Goal: Task Accomplishment & Management: Complete application form

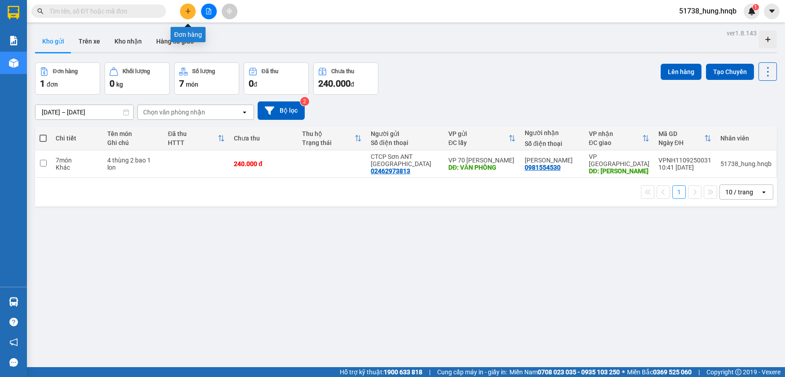
click at [187, 13] on icon "plus" at bounding box center [188, 11] width 6 height 6
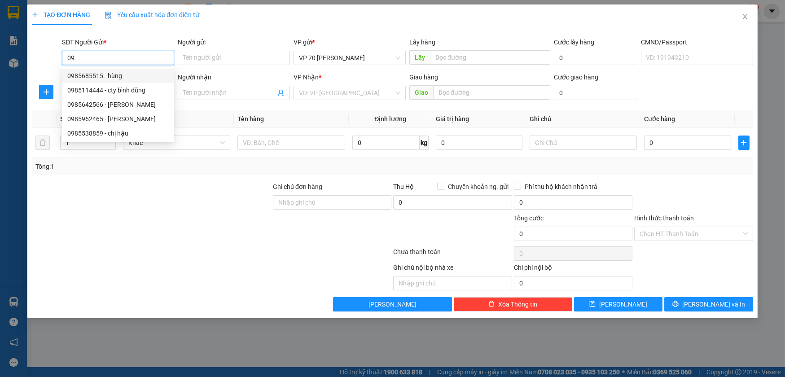
type input "0"
click at [176, 184] on div at bounding box center [151, 197] width 241 height 31
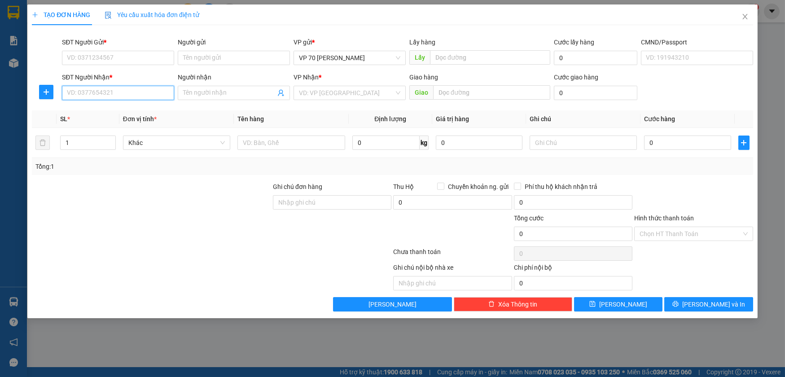
click at [126, 91] on input "SĐT Người Nhận *" at bounding box center [118, 93] width 112 height 14
click at [105, 127] on div "0985642566 - [PERSON_NAME]" at bounding box center [117, 125] width 101 height 10
type input "0985642566"
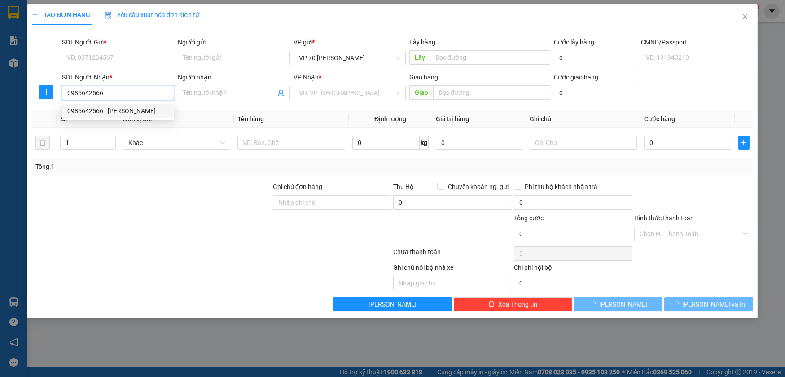
type input "thanh mai"
type input "tại vp đông hới"
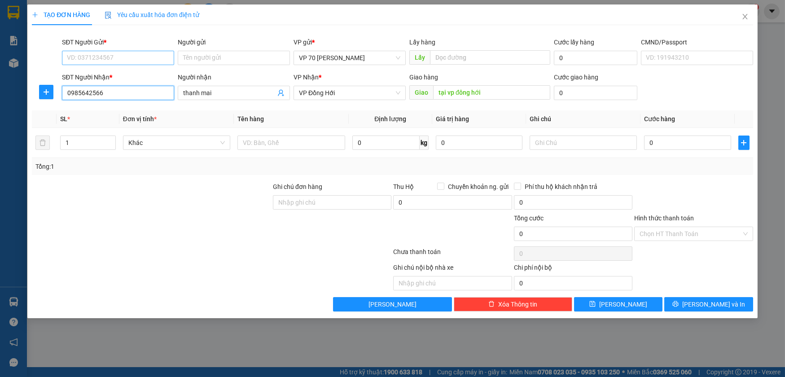
type input "0985642566"
click at [92, 62] on input "SĐT Người Gửi *" at bounding box center [118, 58] width 112 height 14
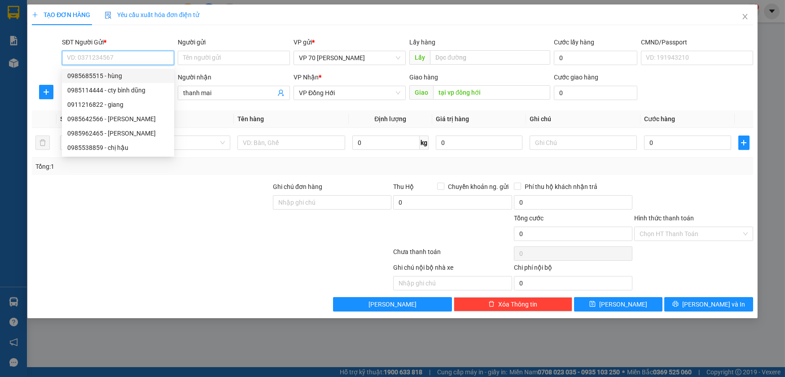
click at [98, 57] on input "SĐT Người Gửi *" at bounding box center [118, 58] width 112 height 14
click at [136, 258] on div at bounding box center [211, 254] width 361 height 18
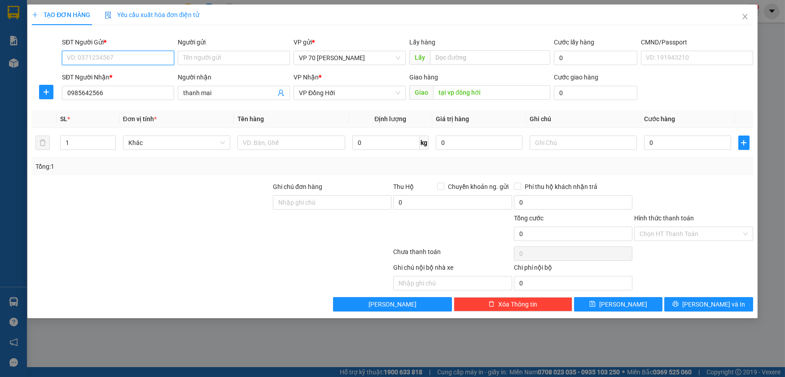
click at [115, 58] on input "SĐT Người Gửi *" at bounding box center [118, 58] width 112 height 14
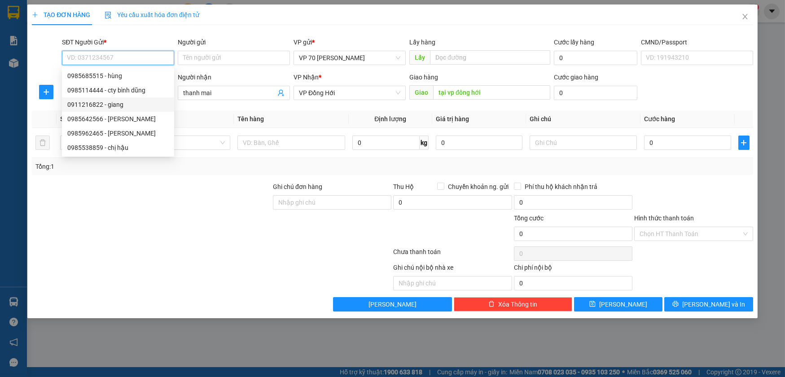
click at [114, 107] on div "0911216822 - giang" at bounding box center [117, 105] width 101 height 10
type input "0911216822"
type input "giang"
type input "tại vp"
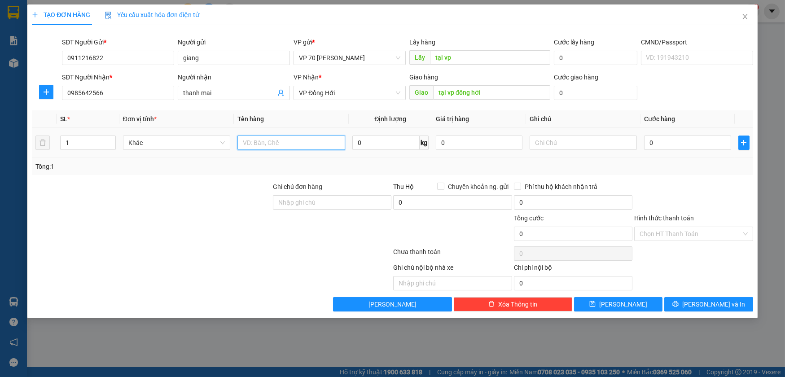
click at [299, 147] on input "text" at bounding box center [291, 143] width 108 height 14
type input "a"
type input "áo quần"
click at [675, 146] on input "0" at bounding box center [687, 143] width 87 height 14
type input "5"
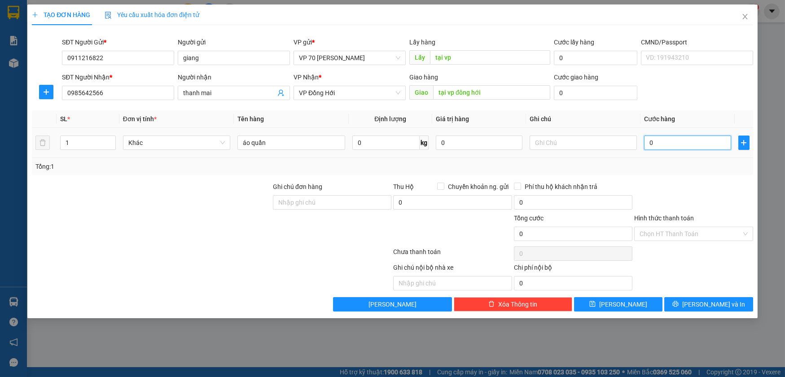
type input "5"
type input "50"
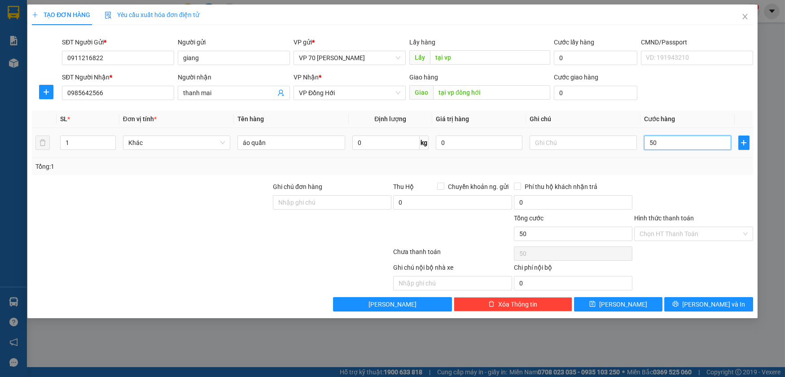
type input "500"
type input "5.000"
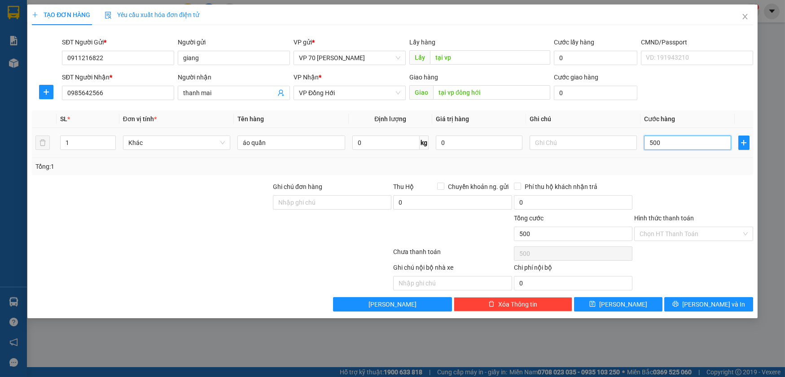
type input "5.000"
type input "50.000"
type input "500.000"
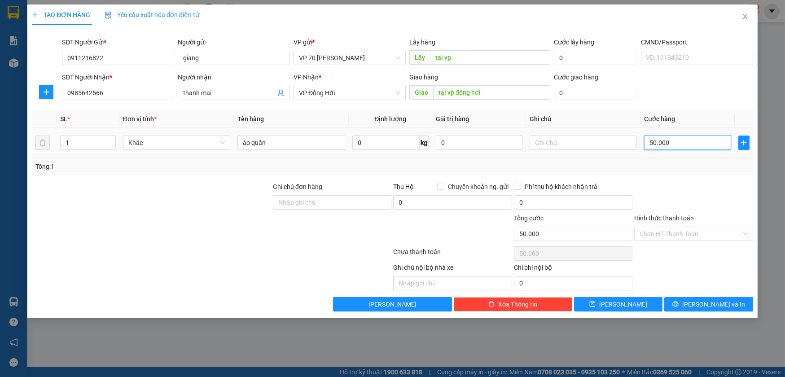
type input "500.000"
type input "50.000"
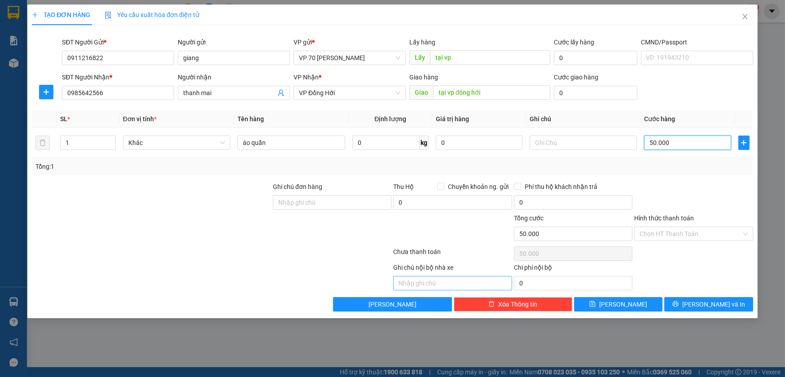
type input "50.000"
click at [438, 285] on input "text" at bounding box center [452, 283] width 118 height 14
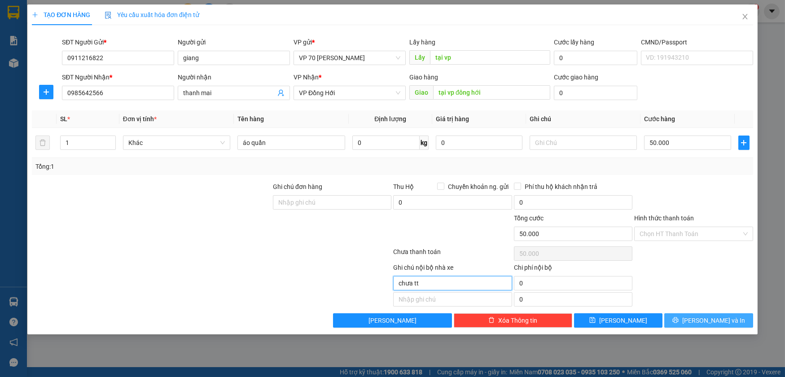
type input "chưa tt"
click at [718, 319] on span "[PERSON_NAME] và In" at bounding box center [713, 321] width 63 height 10
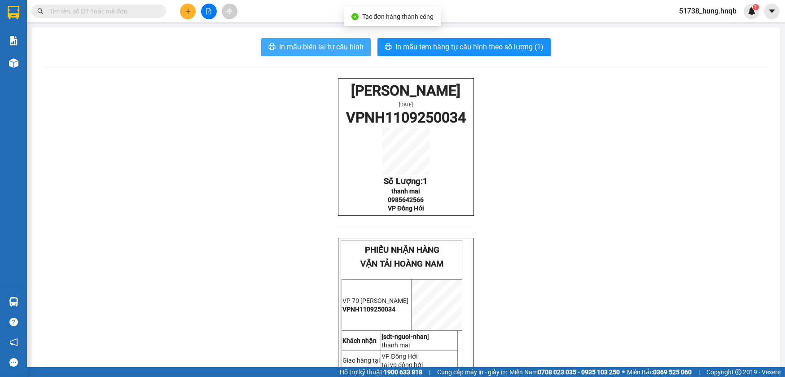
click at [310, 47] on span "In mẫu biên lai tự cấu hình" at bounding box center [321, 46] width 84 height 11
click at [348, 49] on span "In mẫu biên lai tự cấu hình" at bounding box center [321, 46] width 84 height 11
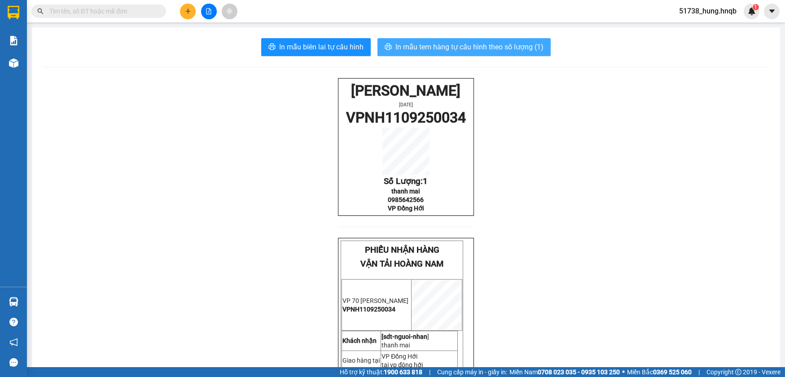
click at [478, 46] on span "In mẫu tem hàng tự cấu hình theo số lượng (1)" at bounding box center [469, 46] width 148 height 11
click at [463, 44] on span "In mẫu tem hàng tự cấu hình theo số lượng (1)" at bounding box center [469, 46] width 148 height 11
click at [407, 39] on button "In mẫu tem hàng tự cấu hình theo số lượng (1)" at bounding box center [463, 47] width 173 height 18
click at [429, 46] on span "In mẫu tem hàng tự cấu hình theo số lượng (1)" at bounding box center [469, 46] width 148 height 11
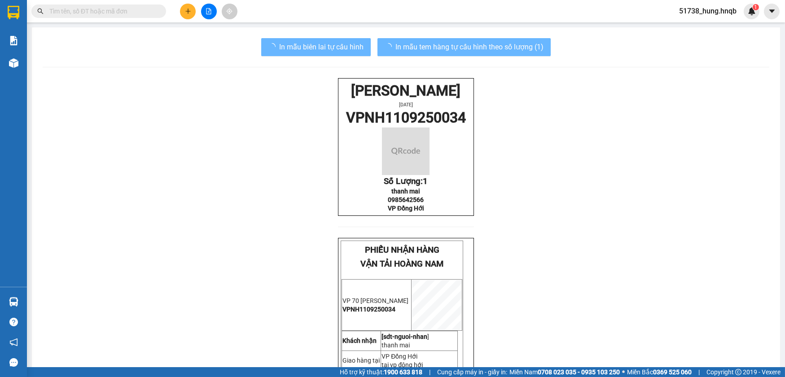
click at [601, 335] on div "HOÀNG NAM [DATE] VPNH1109250034 Số Lượng: 1 thanh mai 0985642566 VP [GEOGRAPHIC…" at bounding box center [406, 289] width 727 height 423
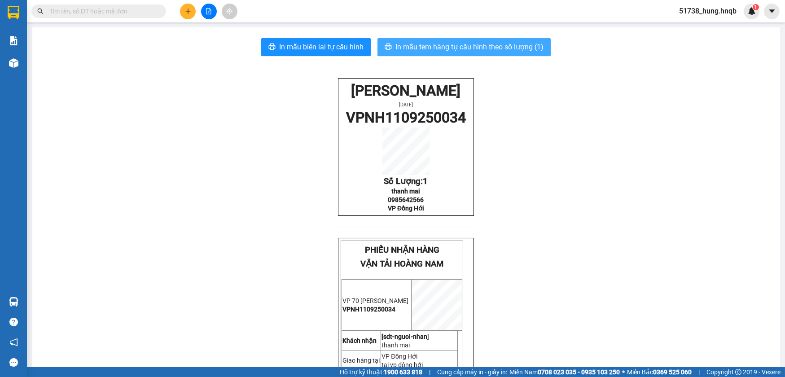
click at [472, 51] on span "In mẫu tem hàng tự cấu hình theo số lượng (1)" at bounding box center [469, 46] width 148 height 11
click at [476, 44] on span "In mẫu tem hàng tự cấu hình theo số lượng (1)" at bounding box center [469, 46] width 148 height 11
click at [476, 46] on span "In mẫu tem hàng tự cấu hình theo số lượng (1)" at bounding box center [469, 46] width 148 height 11
click at [448, 44] on span "In mẫu tem hàng tự cấu hình theo số lượng (1)" at bounding box center [469, 46] width 148 height 11
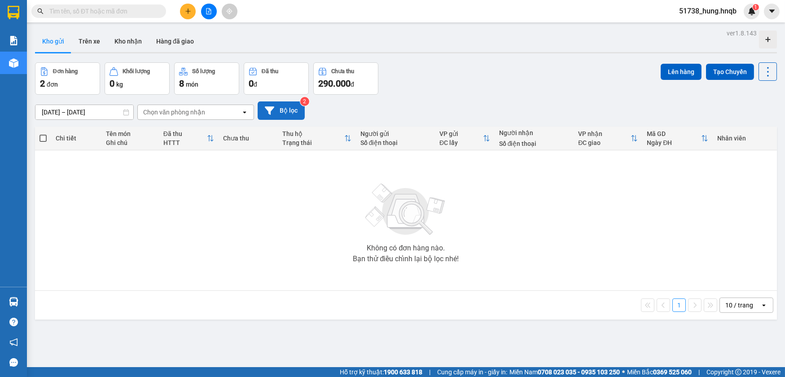
click at [290, 108] on button "Bộ lọc" at bounding box center [281, 110] width 47 height 18
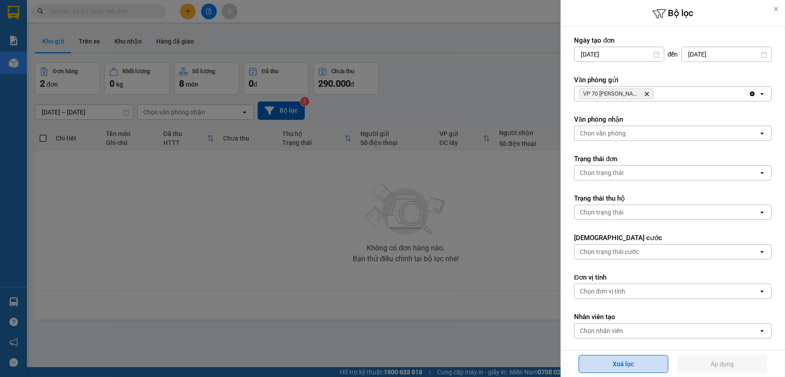
click at [613, 363] on button "Xoá lọc" at bounding box center [623, 364] width 90 height 18
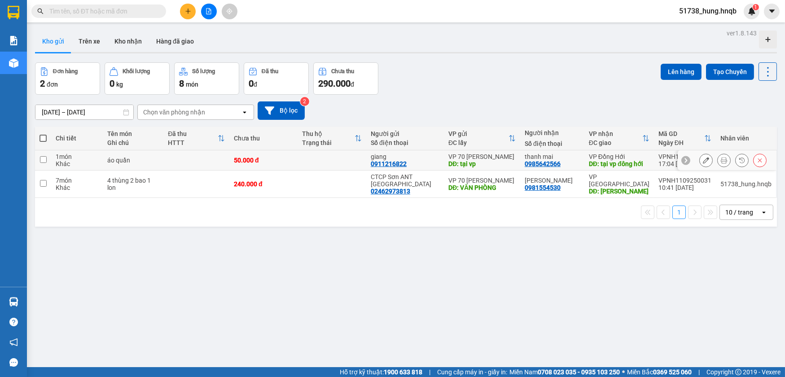
click at [703, 160] on icon at bounding box center [706, 160] width 6 height 6
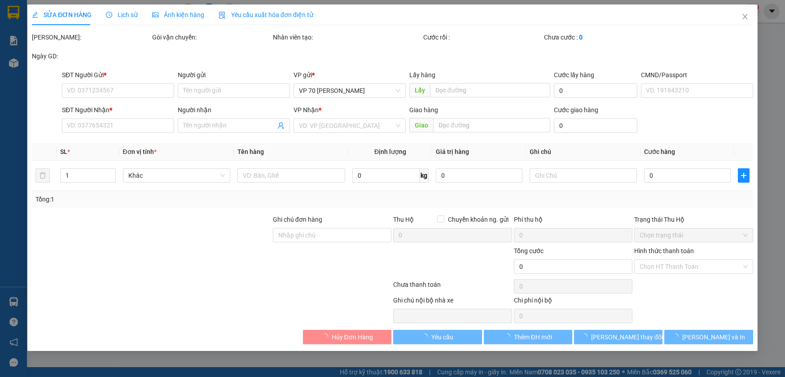
type input "0911216822"
type input "giang"
type input "tại vp"
type input "0985642566"
type input "thanh mai"
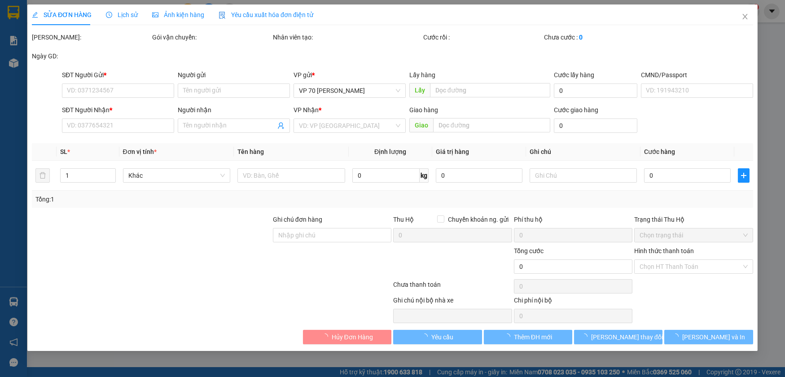
type input "tại vp đông hới"
type input "50.000"
type input "chưa tt"
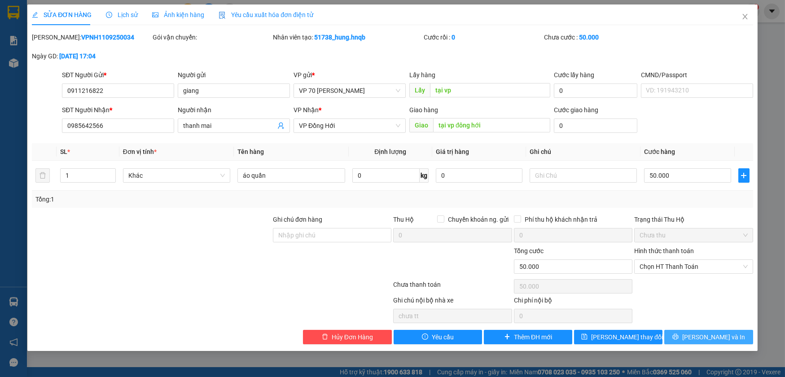
click at [712, 335] on span "[PERSON_NAME] và In" at bounding box center [713, 337] width 63 height 10
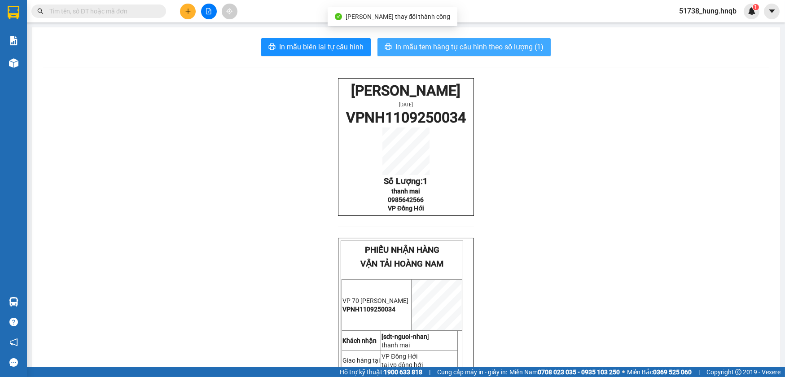
click at [431, 51] on span "In mẫu tem hàng tự cấu hình theo số lượng (1)" at bounding box center [469, 46] width 148 height 11
click at [472, 45] on span "In mẫu tem hàng tự cấu hình theo số lượng (1)" at bounding box center [469, 46] width 148 height 11
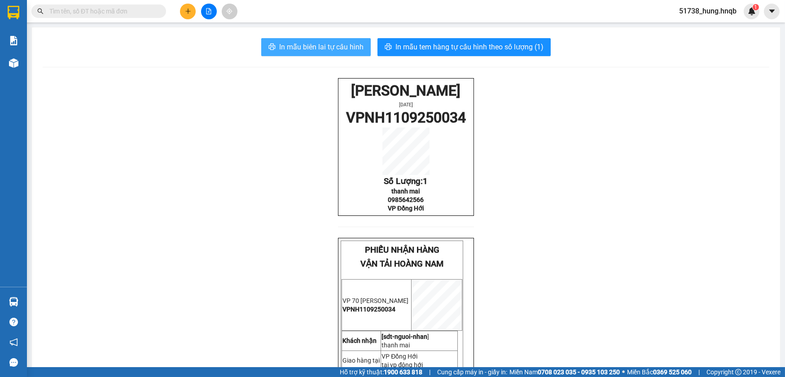
click at [327, 45] on span "In mẫu biên lai tự cấu hình" at bounding box center [321, 46] width 84 height 11
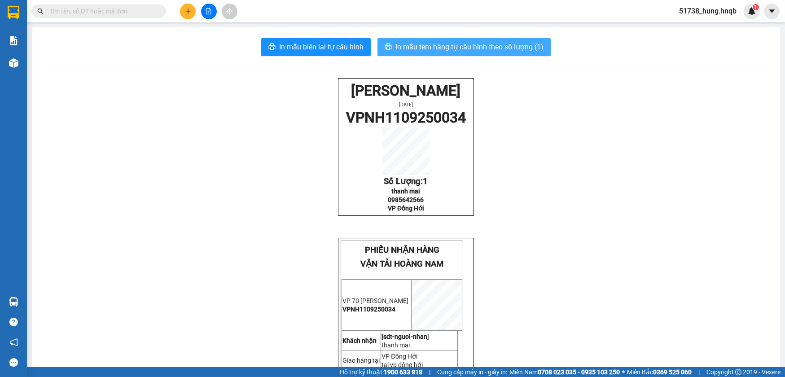
click at [457, 48] on span "In mẫu tem hàng tự cấu hình theo số lượng (1)" at bounding box center [469, 46] width 148 height 11
click at [491, 46] on span "In mẫu tem hàng tự cấu hình theo số lượng (1)" at bounding box center [469, 46] width 148 height 11
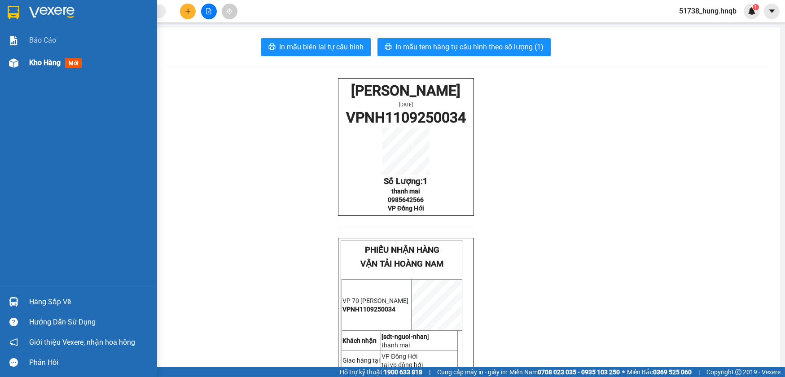
click at [29, 54] on div "Kho hàng mới" at bounding box center [89, 63] width 121 height 22
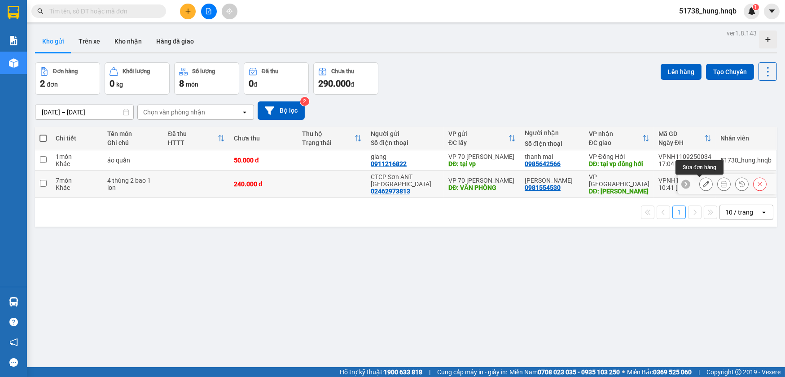
click at [703, 185] on icon at bounding box center [706, 184] width 6 height 6
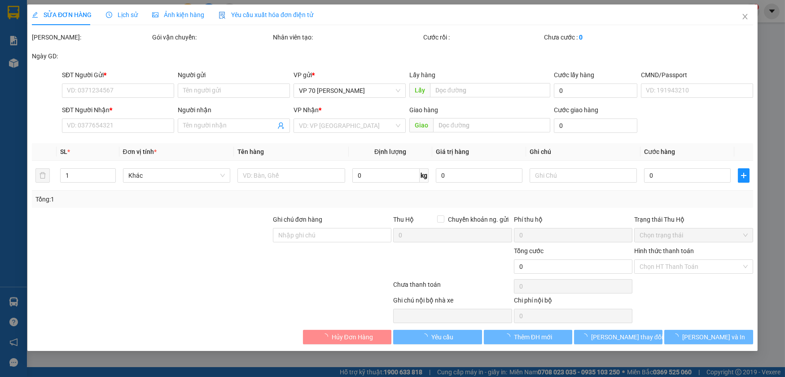
type input "02462973813"
type input "CTCP Sơn ANT [GEOGRAPHIC_DATA]"
type input "VĂN PHÒNG"
type input "0981554530"
type input "[PERSON_NAME]"
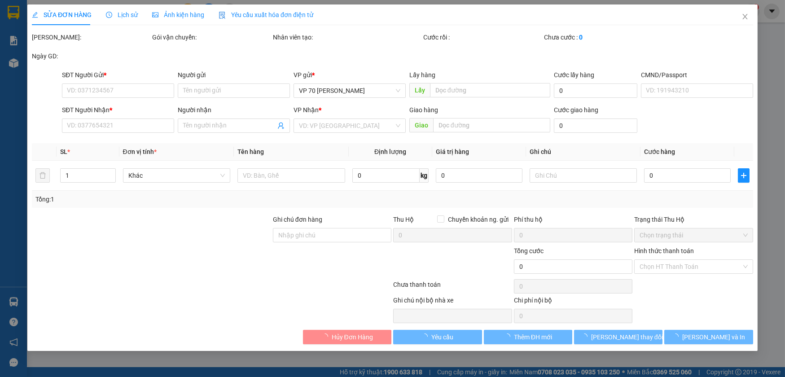
type input "PHÙ LƯU QUẢNG LƯU"
type input "240.000"
type input "chưa tt"
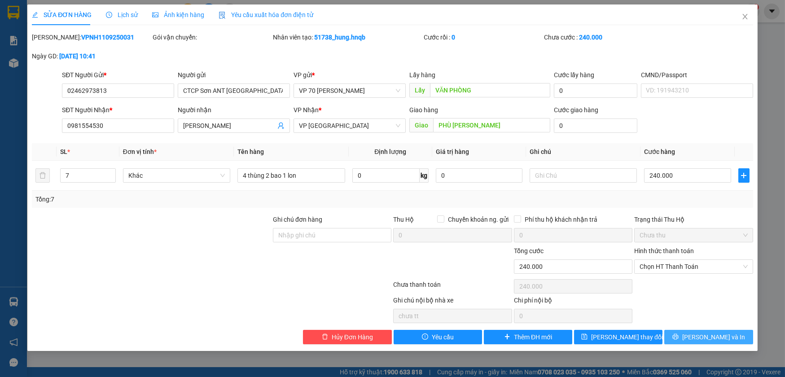
click at [679, 338] on icon "printer" at bounding box center [675, 336] width 6 height 6
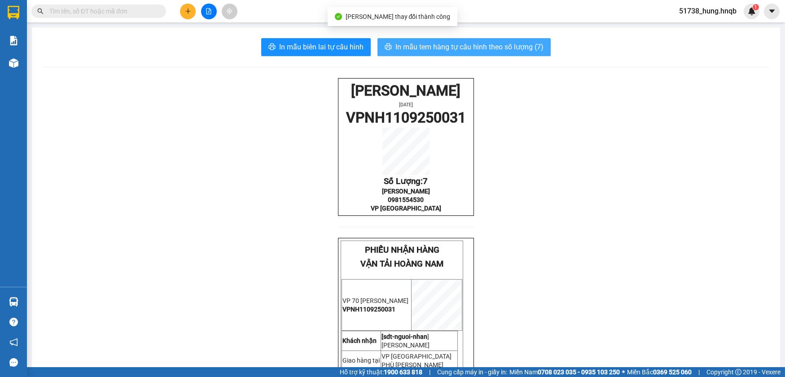
click at [461, 49] on span "In mẫu tem hàng tự cấu hình theo số lượng (7)" at bounding box center [469, 46] width 148 height 11
click at [416, 50] on span "In mẫu tem hàng tự cấu hình theo số lượng (7)" at bounding box center [469, 46] width 148 height 11
click at [425, 44] on span "In mẫu tem hàng tự cấu hình theo số lượng (7)" at bounding box center [469, 46] width 148 height 11
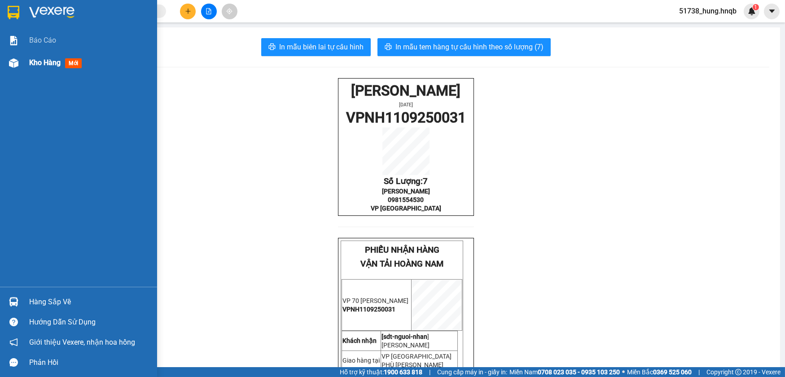
click at [17, 58] on img at bounding box center [13, 62] width 9 height 9
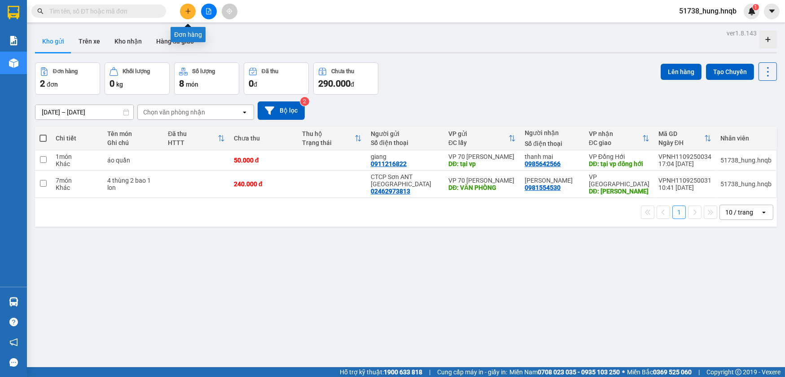
click at [181, 11] on button at bounding box center [188, 12] width 16 height 16
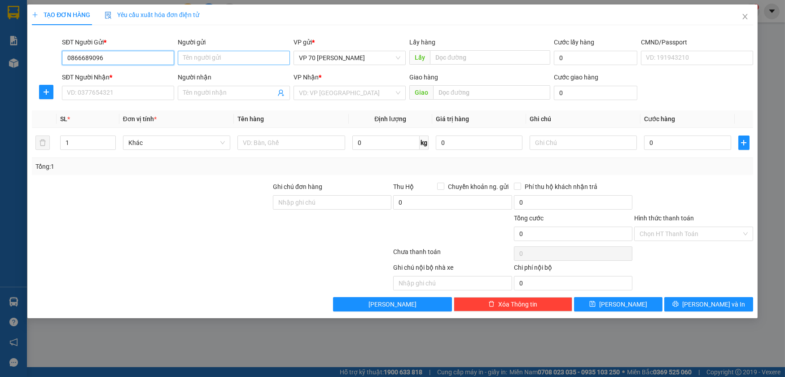
type input "0866689096"
click at [232, 53] on input "Người gửi" at bounding box center [234, 58] width 112 height 14
type input "h"
type input "k"
type input "fruits kho hoa quả"
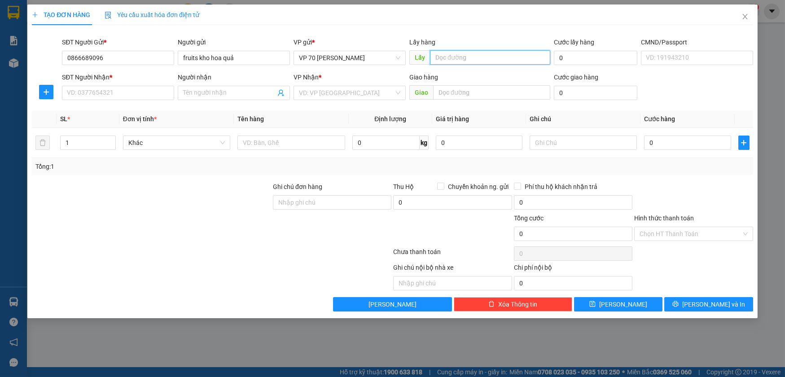
click at [488, 57] on input "text" at bounding box center [490, 57] width 120 height 14
type input "vp"
click at [118, 90] on input "SĐT Người Nhận *" at bounding box center [118, 93] width 112 height 14
type input "093231171"
click at [228, 91] on input "Người nhận" at bounding box center [229, 93] width 92 height 10
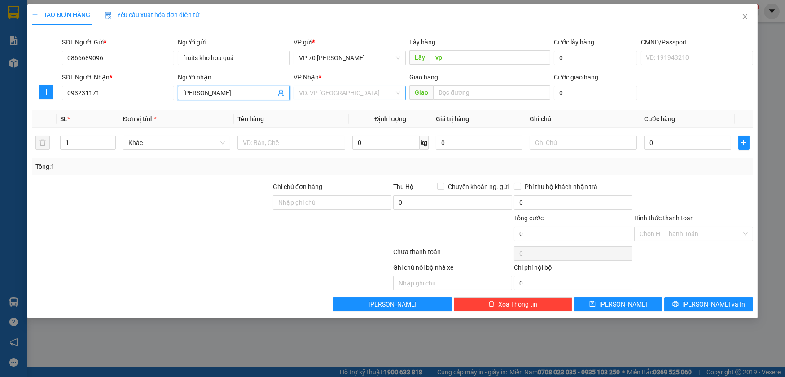
type input "dương tuyên"
click at [324, 86] on input "search" at bounding box center [346, 92] width 95 height 13
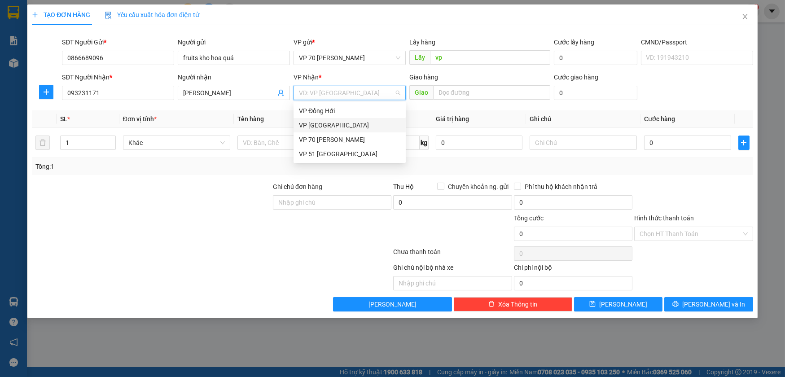
click at [327, 127] on div "VP [GEOGRAPHIC_DATA]" at bounding box center [349, 125] width 101 height 10
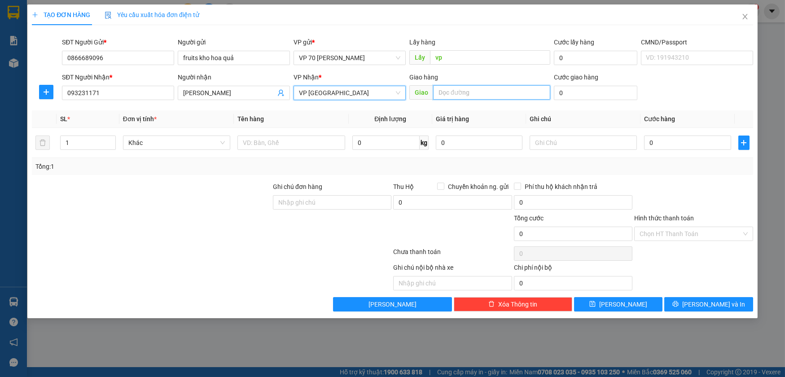
click at [469, 89] on input "text" at bounding box center [491, 92] width 117 height 14
type input "ba đồn"
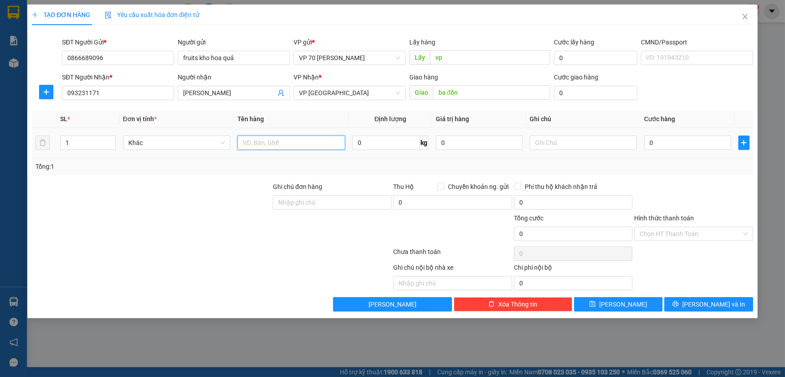
click at [289, 143] on input "text" at bounding box center [291, 143] width 108 height 14
type input "hoa quả"
click at [685, 148] on input "0" at bounding box center [687, 143] width 87 height 14
type input "4"
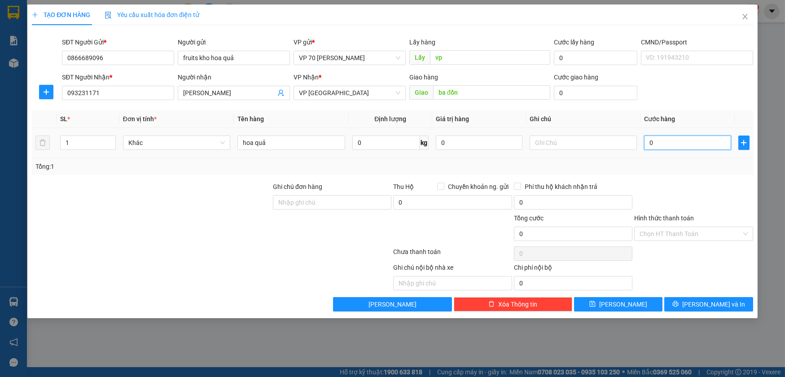
type input "4"
type input "40"
type input "400"
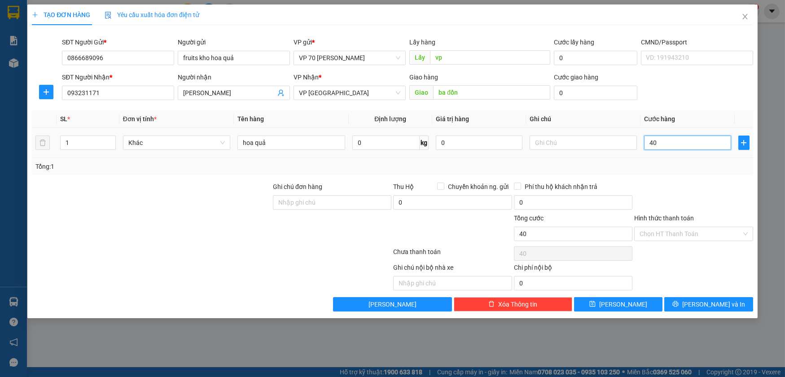
type input "400"
type input "4.000"
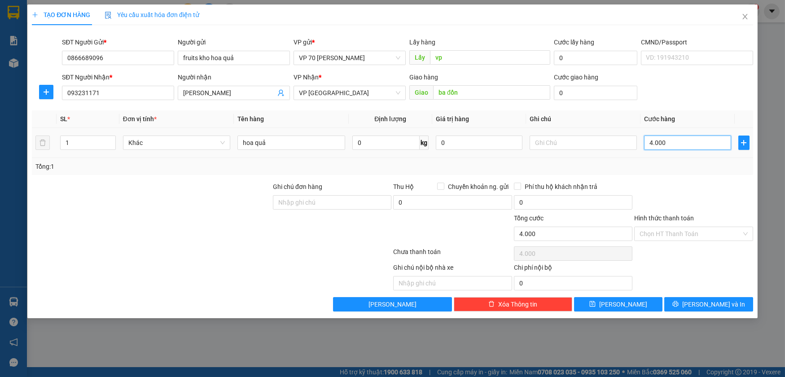
type input "40.000"
click at [403, 280] on input "text" at bounding box center [452, 283] width 118 height 14
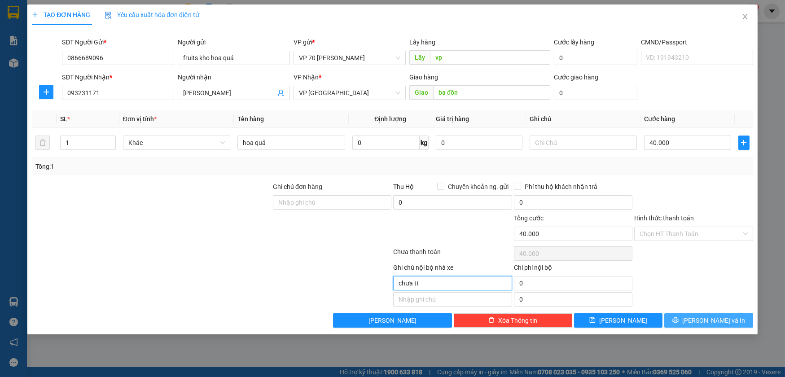
type input "chưa tt"
click at [680, 314] on button "[PERSON_NAME] và In" at bounding box center [708, 320] width 88 height 14
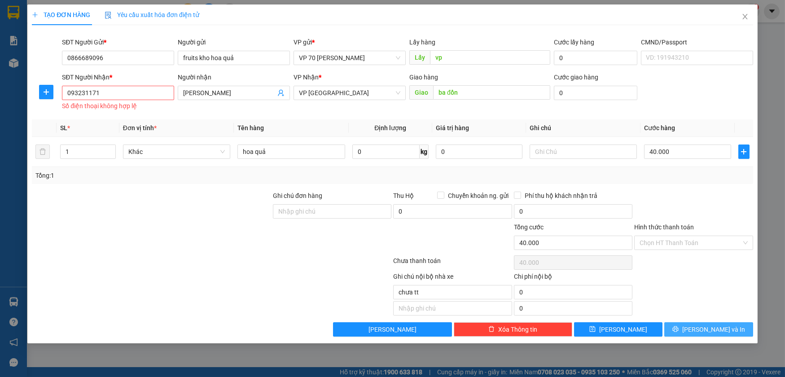
click at [679, 330] on icon "printer" at bounding box center [676, 329] width 6 height 6
click at [127, 95] on input "093231171" at bounding box center [118, 93] width 112 height 14
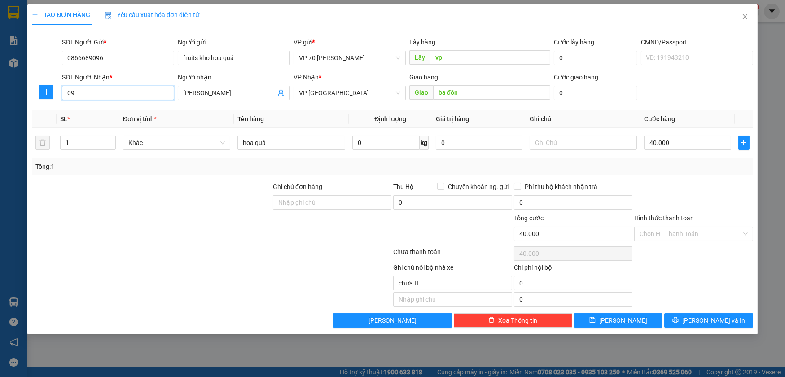
type input "0"
type input "09323111171"
click at [703, 316] on span "[PERSON_NAME] và In" at bounding box center [713, 321] width 63 height 10
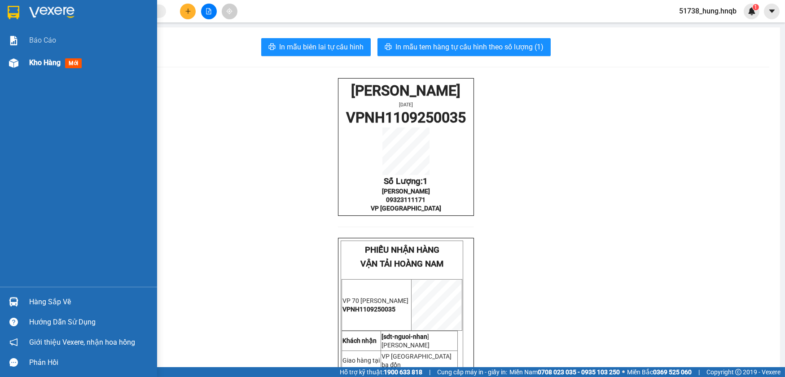
click at [22, 62] on div "Kho hàng mới" at bounding box center [78, 63] width 157 height 22
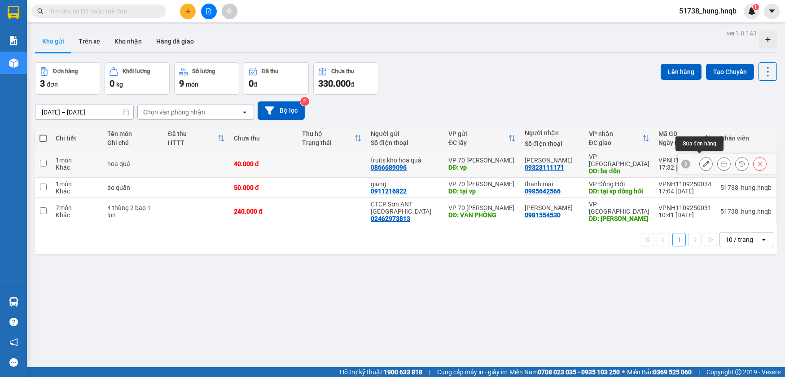
click at [703, 161] on icon at bounding box center [706, 164] width 6 height 6
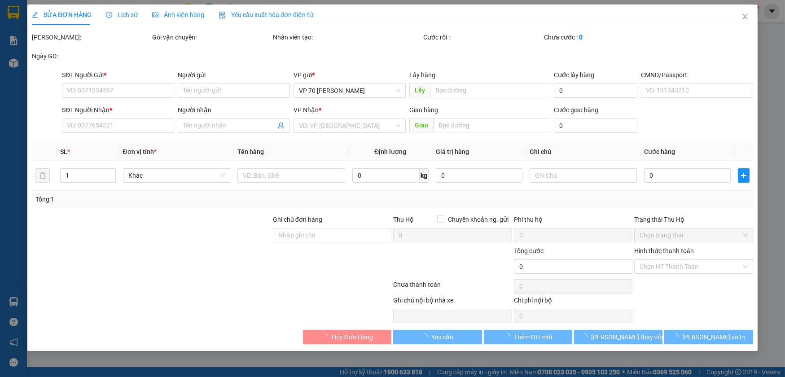
type input "0866689096"
type input "fruits kho hoa quả"
type input "vp"
type input "09323111171"
type input "dương tuyên"
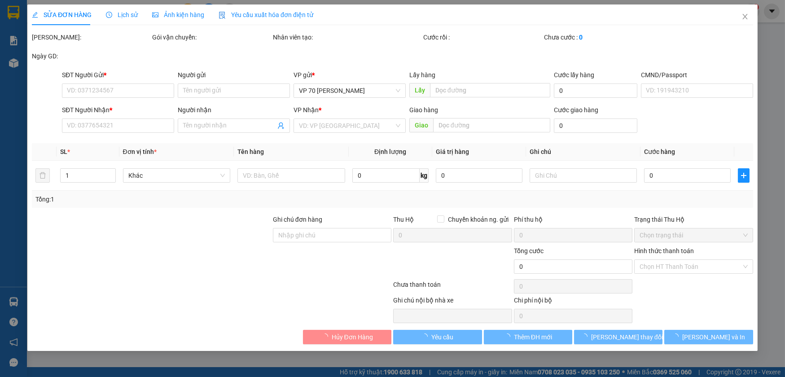
type input "ba đồn"
type input "40.000"
type input "chưa tt"
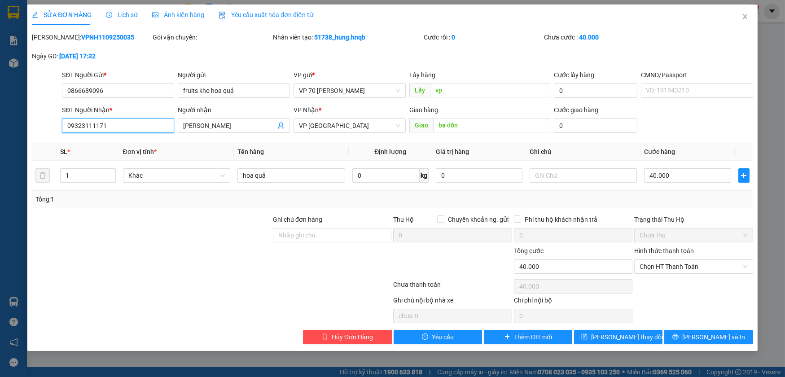
click at [126, 122] on input "09323111171" at bounding box center [118, 125] width 112 height 14
type input "0932311171"
click at [684, 337] on button "[PERSON_NAME] và In" at bounding box center [708, 337] width 88 height 14
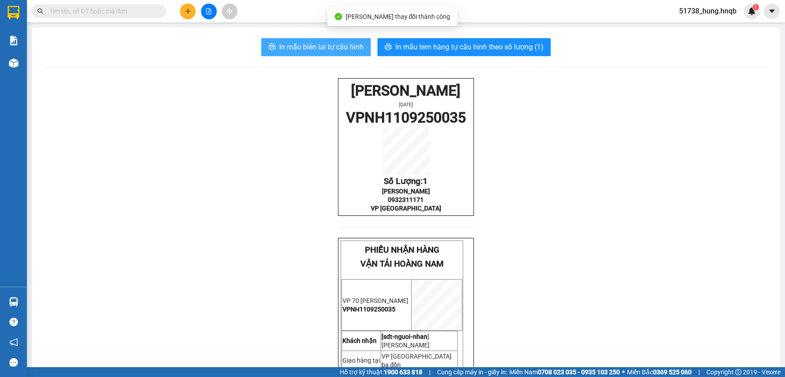
click at [332, 50] on span "In mẫu biên lai tự cấu hình" at bounding box center [321, 46] width 84 height 11
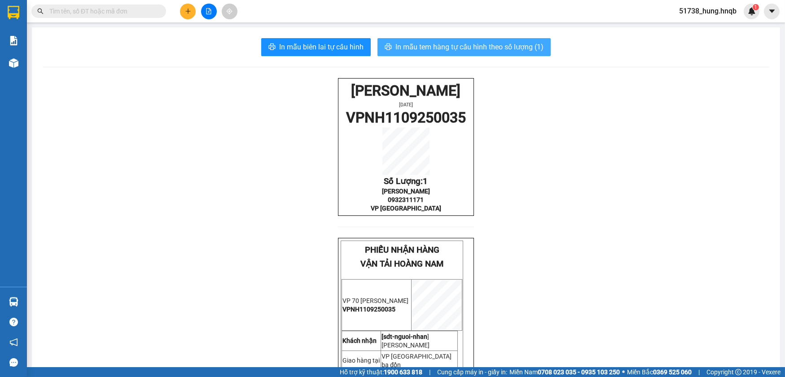
click at [417, 46] on span "In mẫu tem hàng tự cấu hình theo số lượng (1)" at bounding box center [469, 46] width 148 height 11
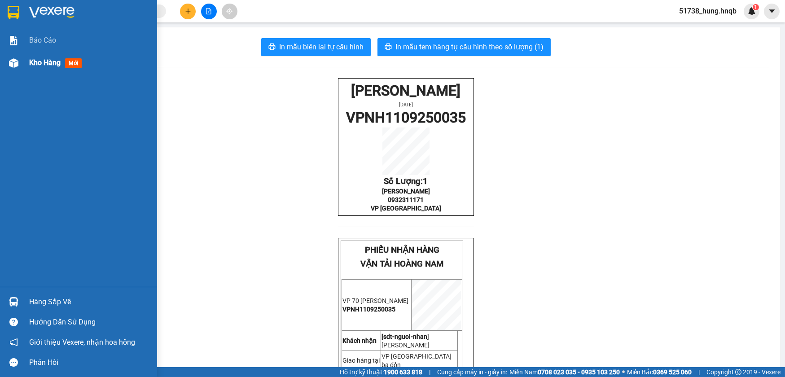
click at [19, 60] on div at bounding box center [14, 63] width 16 height 16
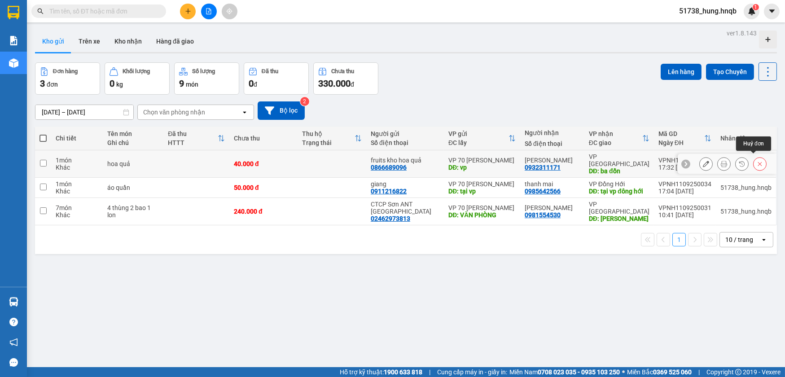
click at [757, 161] on icon at bounding box center [760, 164] width 6 height 6
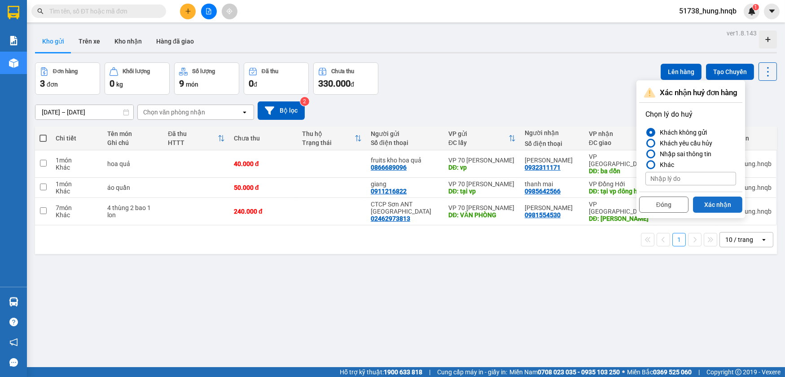
click at [720, 203] on button "Xác nhận" at bounding box center [717, 205] width 49 height 16
